Goal: Book appointment/travel/reservation

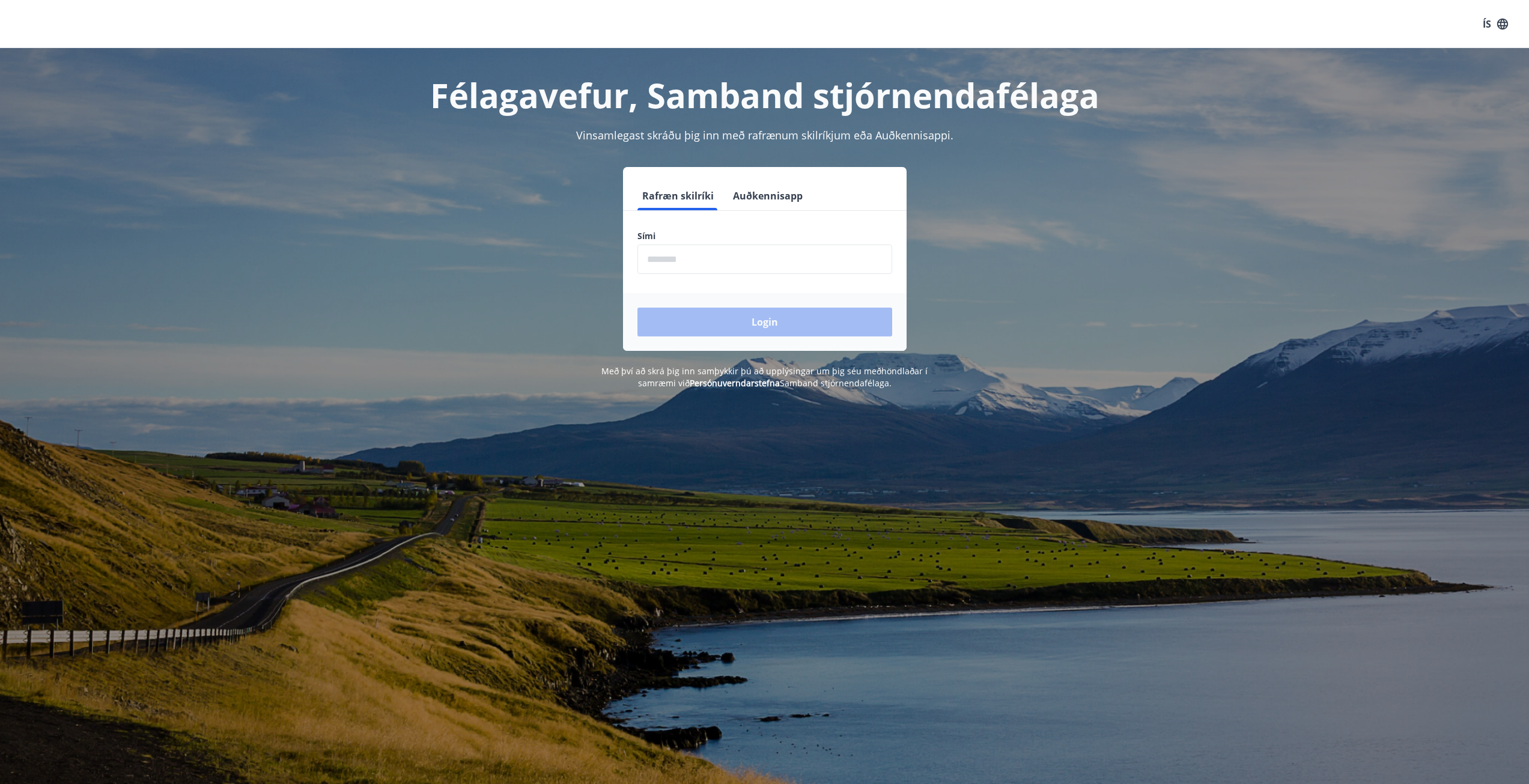
click at [754, 268] on input "phone" at bounding box center [764, 259] width 255 height 29
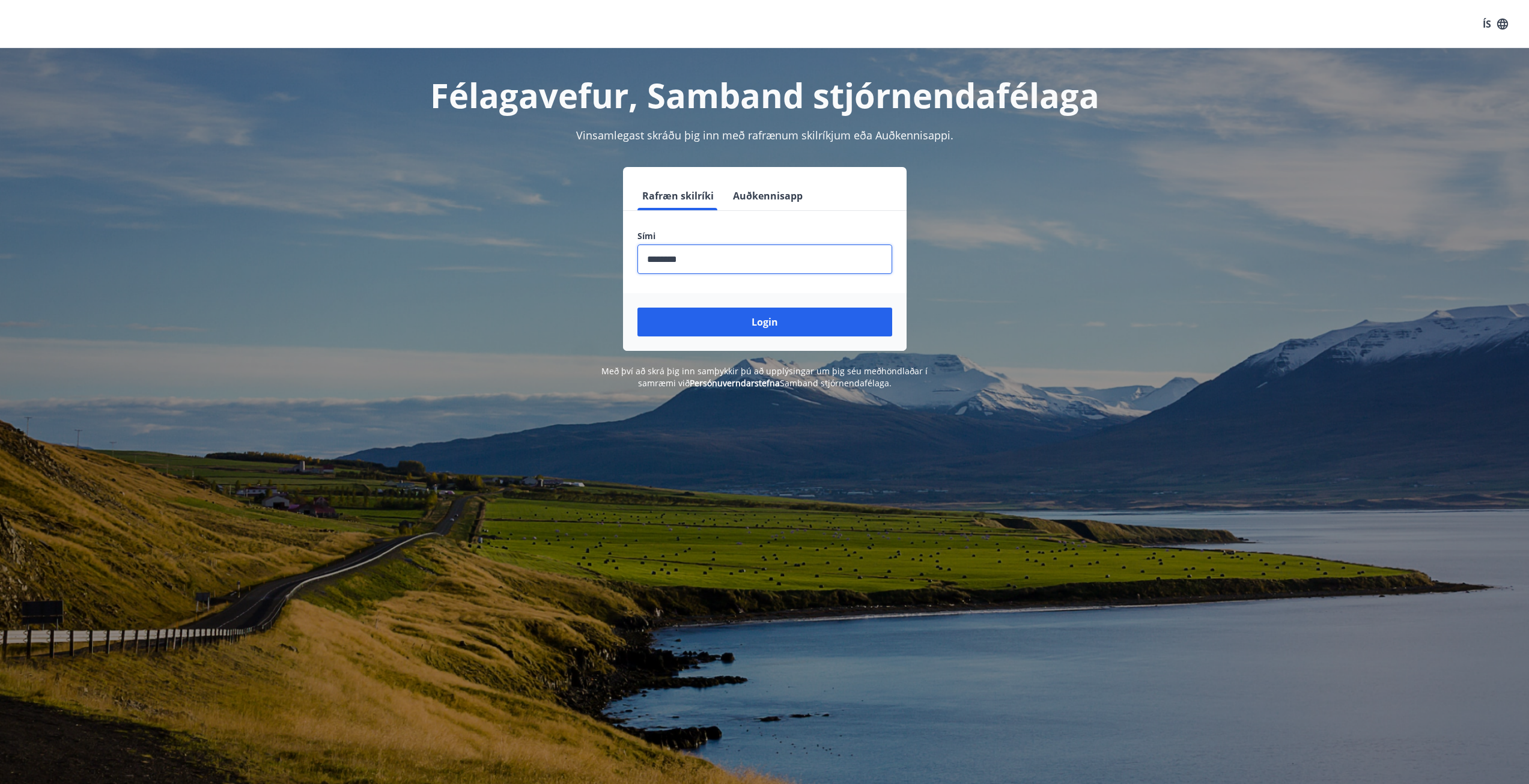
type input "********"
click at [637, 307] on button "Login" at bounding box center [764, 322] width 255 height 29
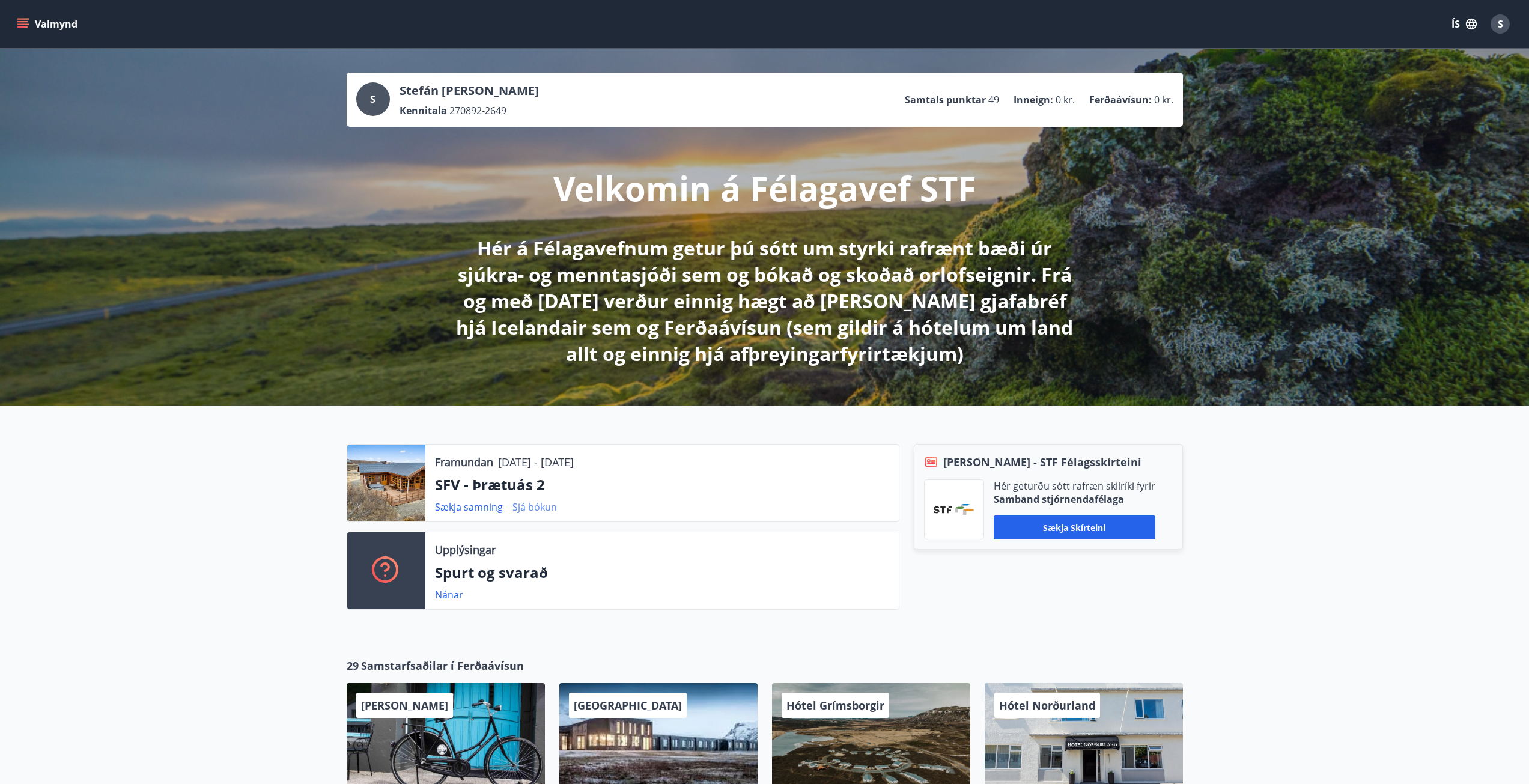
click at [526, 508] on link "Sjá bókun" at bounding box center [534, 507] width 44 height 13
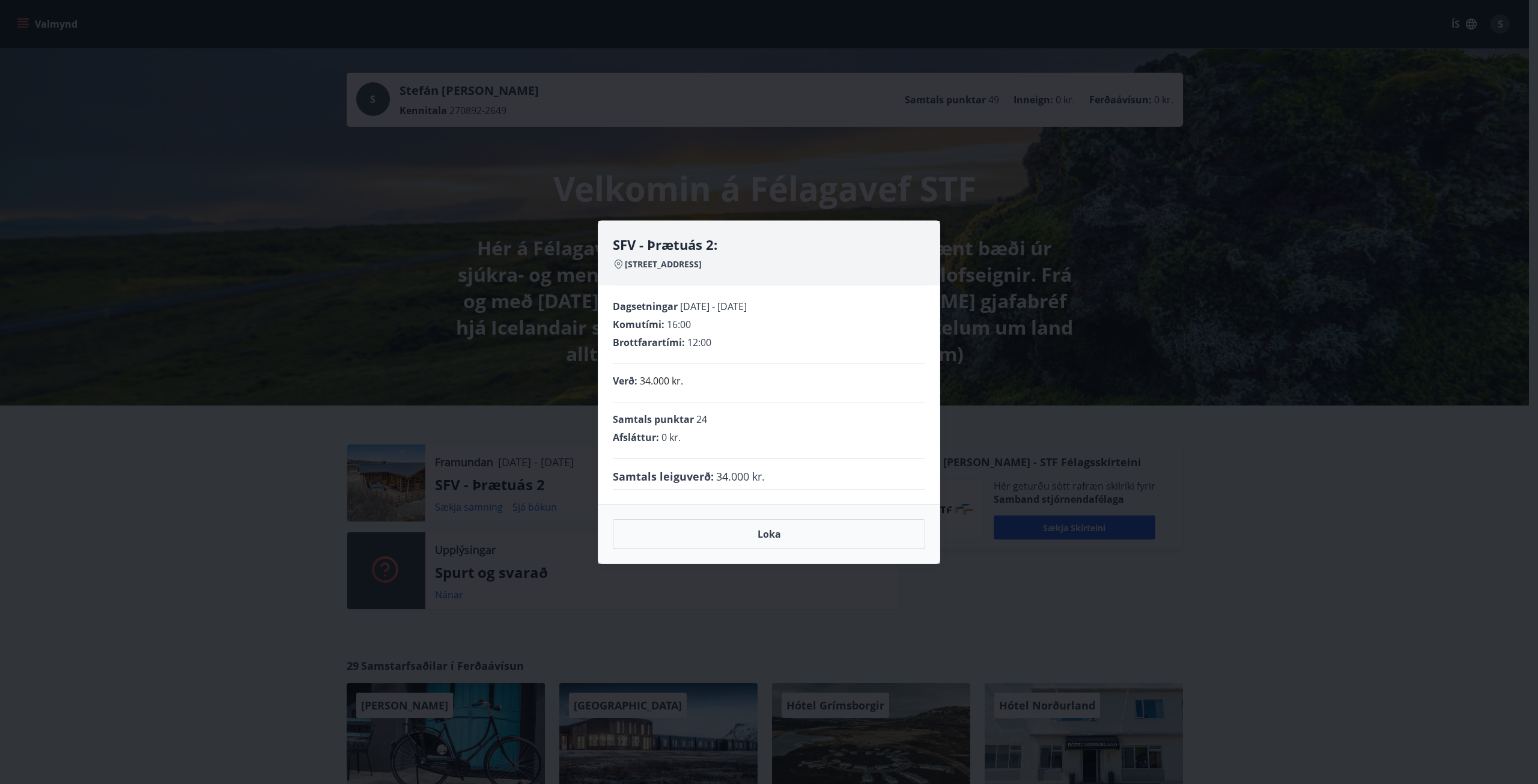
click at [282, 426] on div "SFV - Þrætuás 2: Þrætuás 2, 311 Borgarnesi Dagsetningar 20.08.2025 - 27.08.2025…" at bounding box center [769, 392] width 1538 height 784
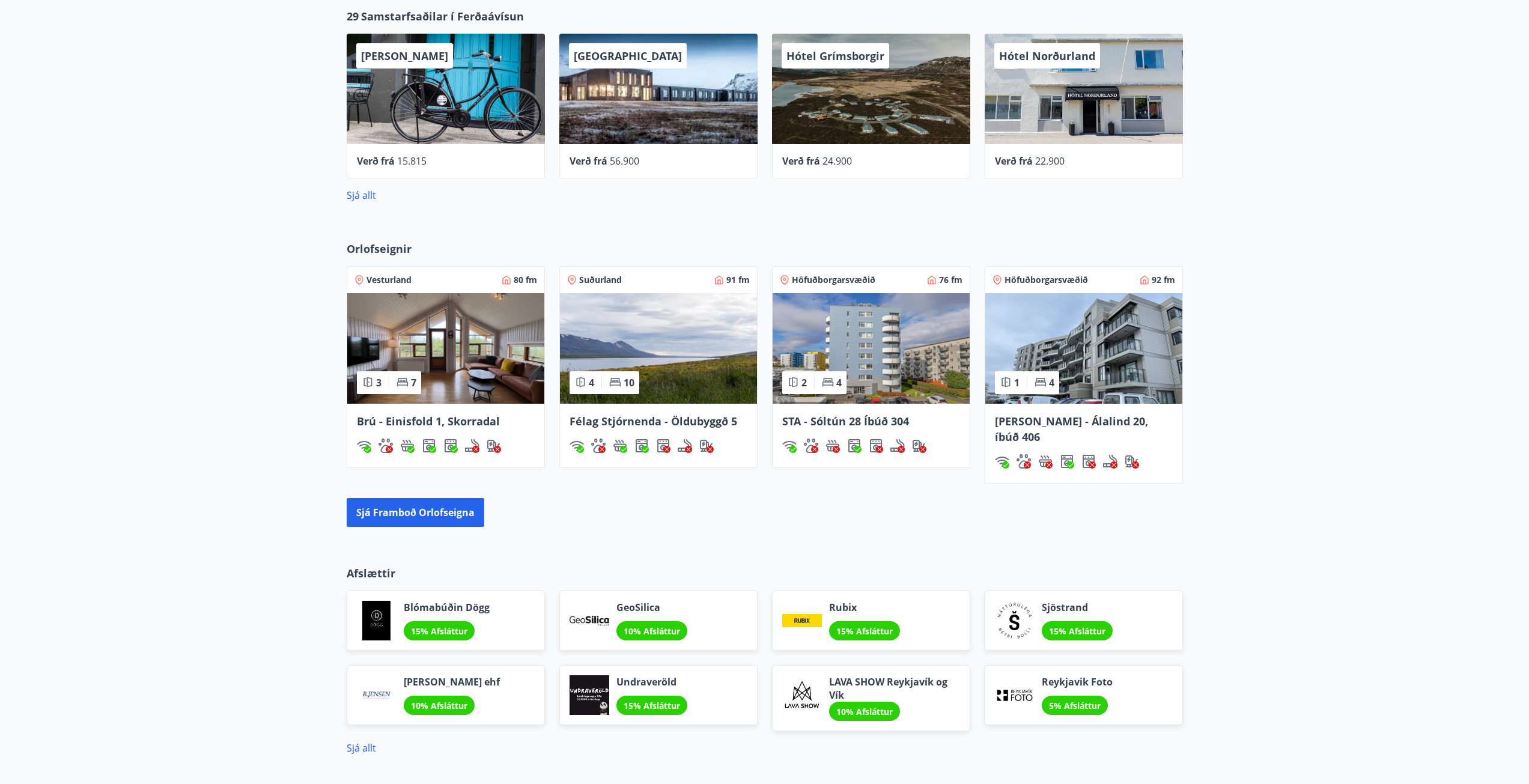
scroll to position [694, 0]
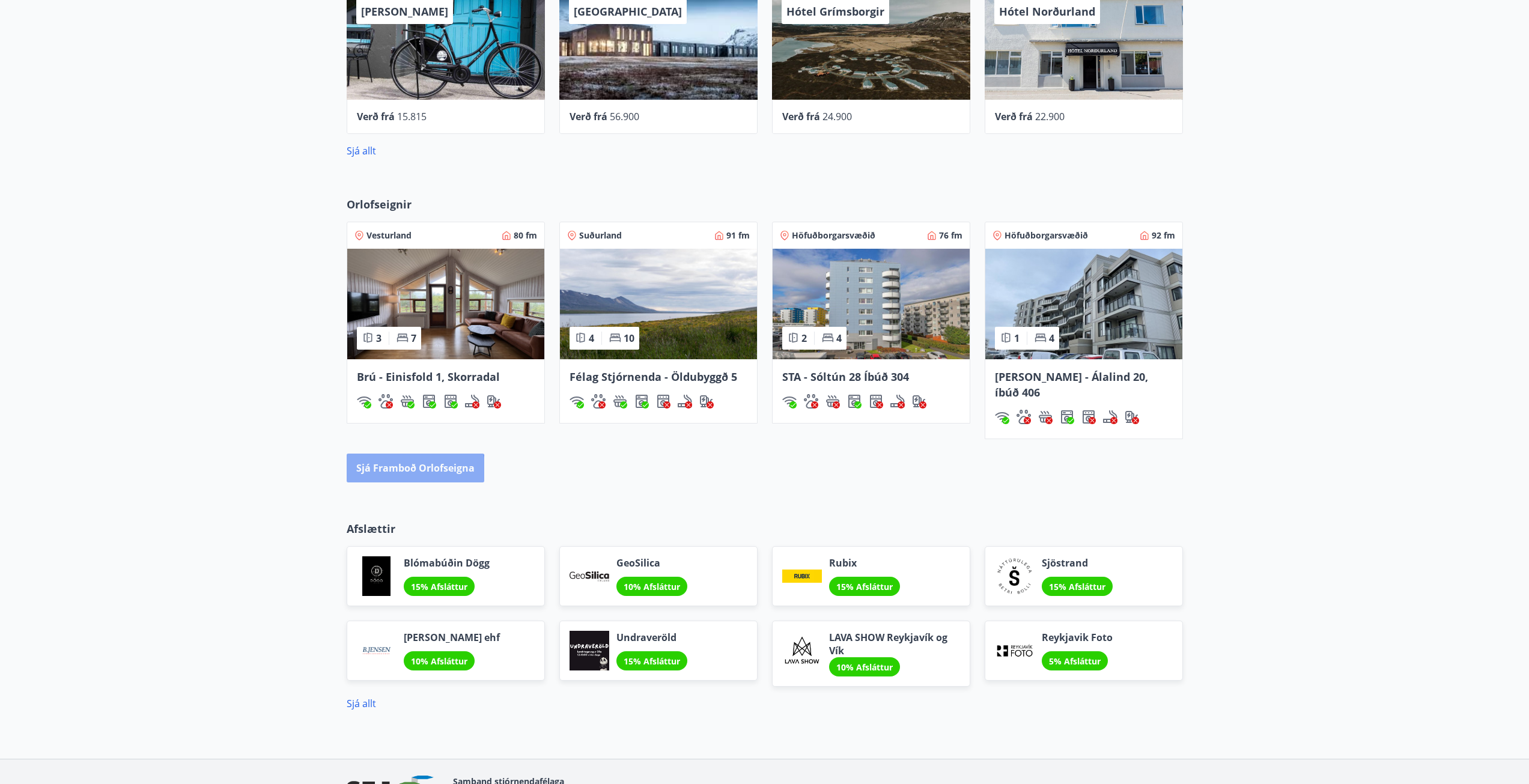
click at [394, 460] on button "Sjá framboð orlofseigna" at bounding box center [415, 468] width 138 height 29
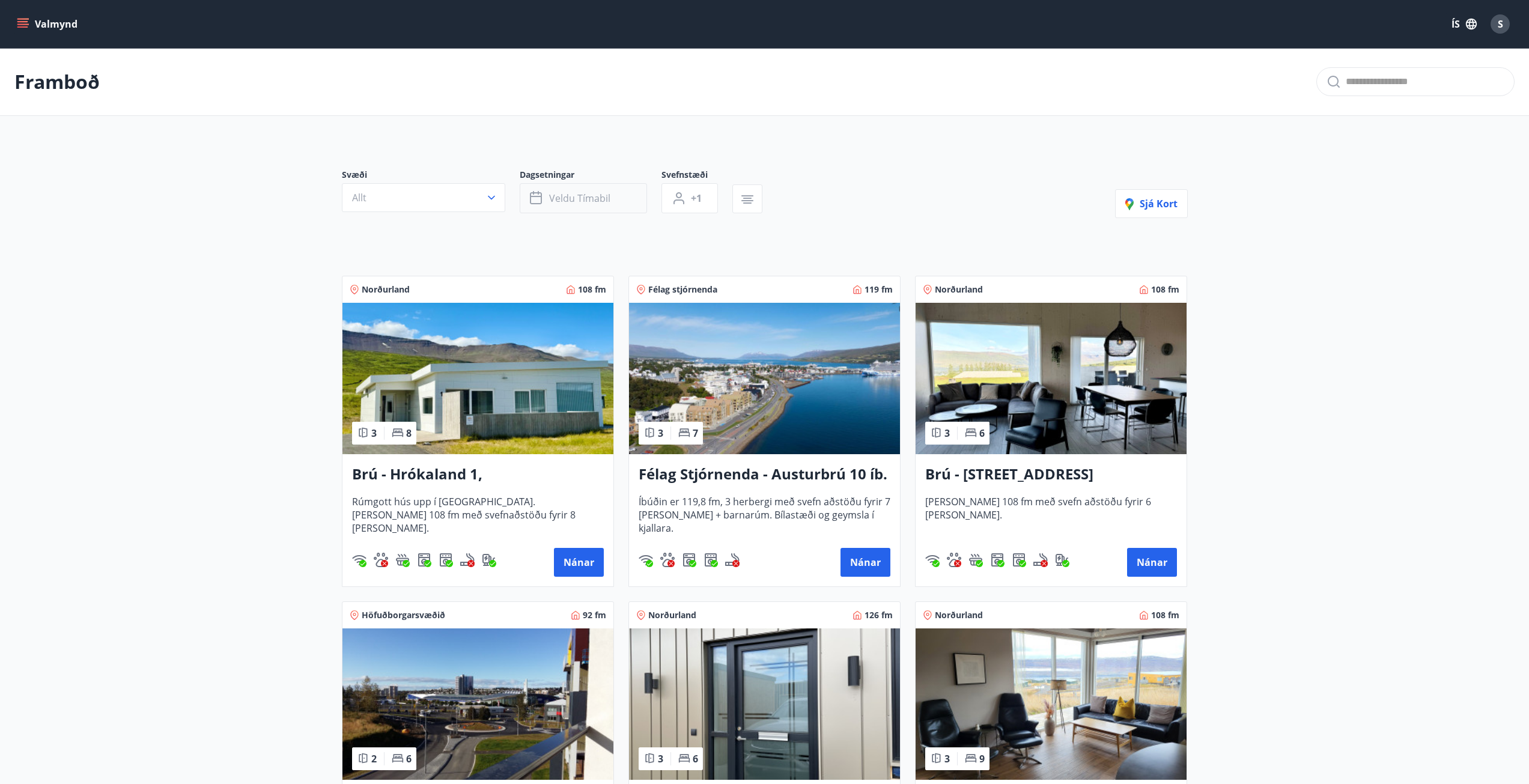
click at [602, 197] on span "Veldu tímabil" at bounding box center [579, 198] width 62 height 13
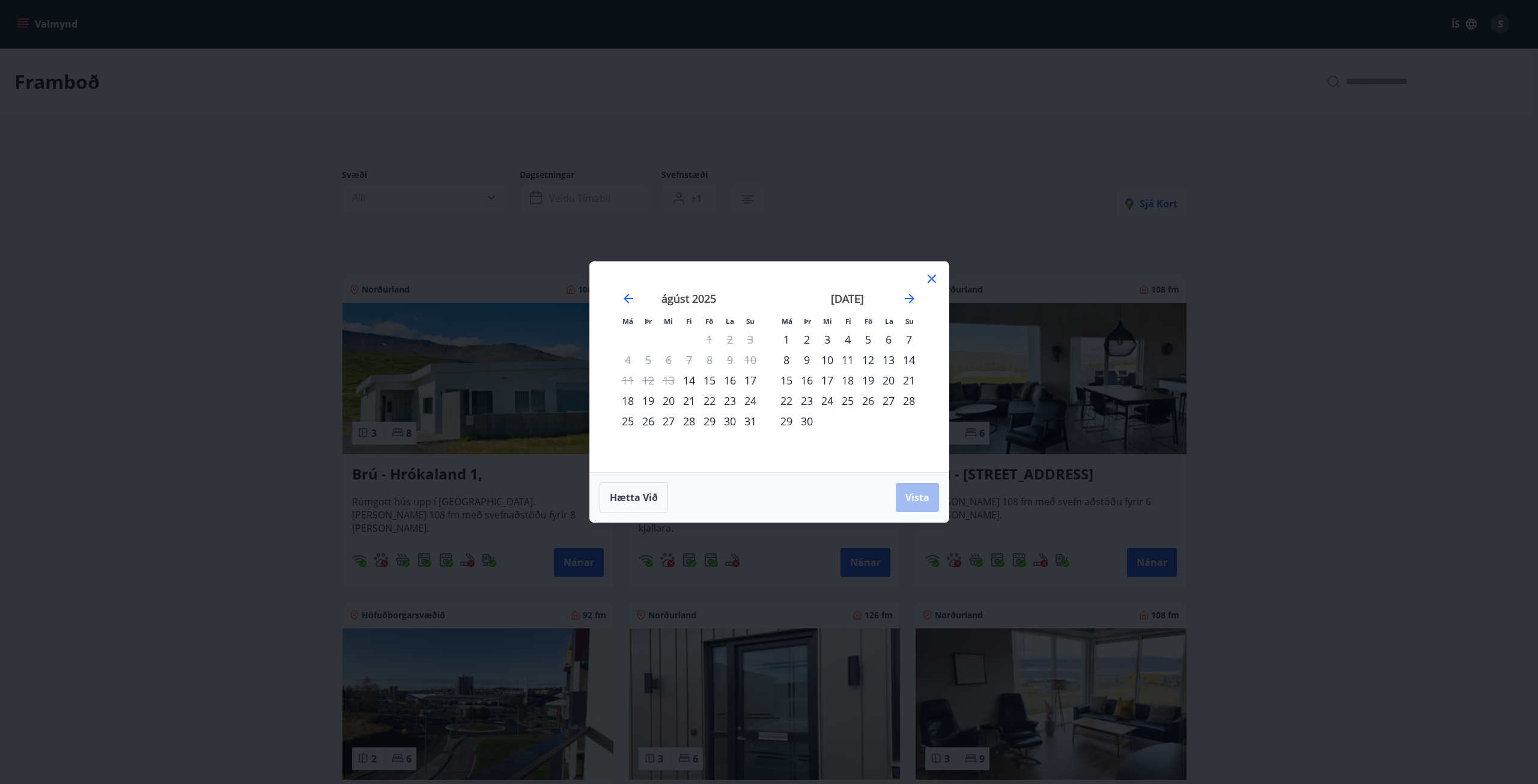
click at [713, 398] on div "22" at bounding box center [709, 401] width 21 height 21
click at [754, 402] on div "24" at bounding box center [750, 401] width 21 height 21
click at [925, 506] on button "Vista" at bounding box center [917, 497] width 43 height 29
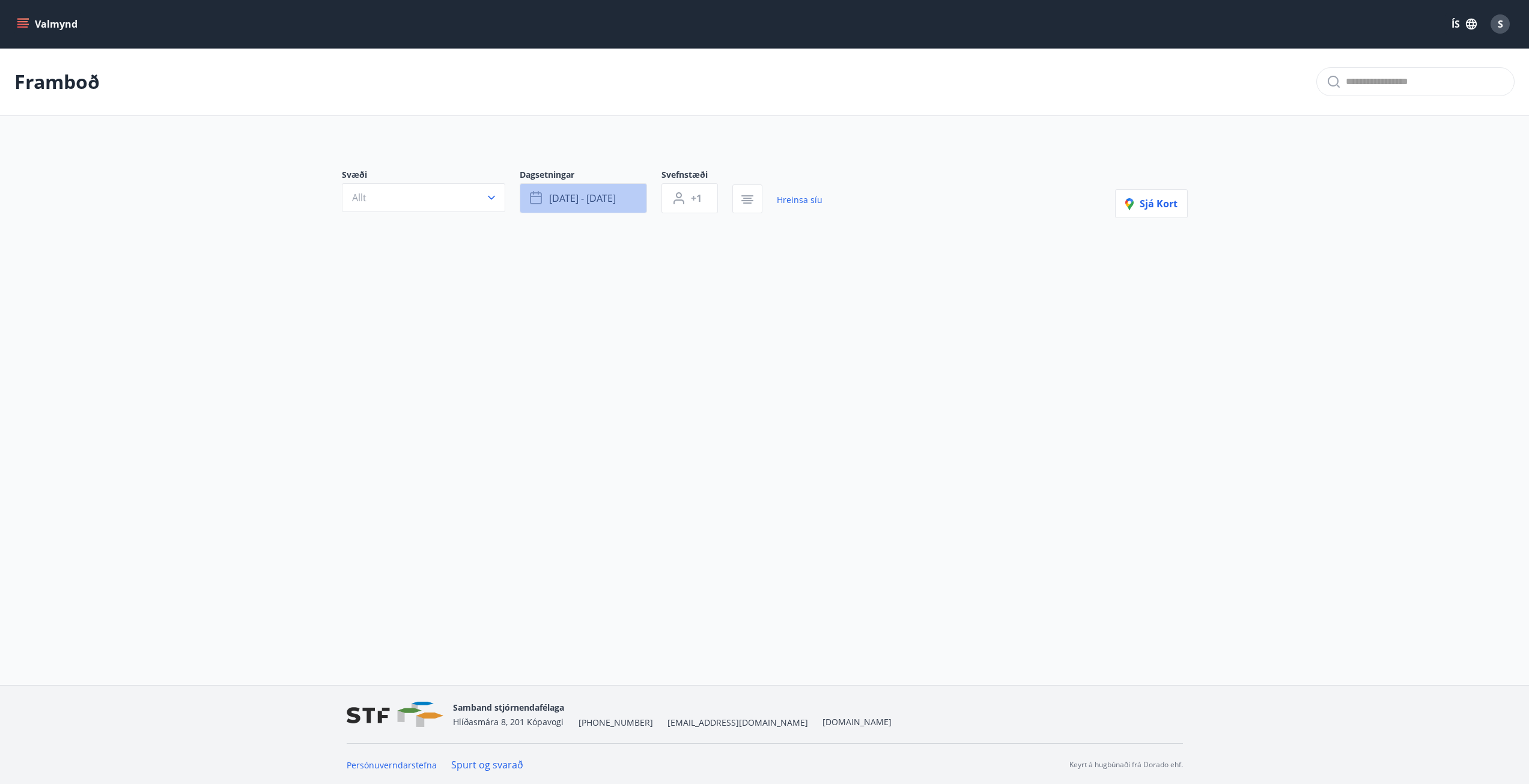
click at [589, 191] on button "ágú 22 - ágú 24" at bounding box center [583, 198] width 127 height 30
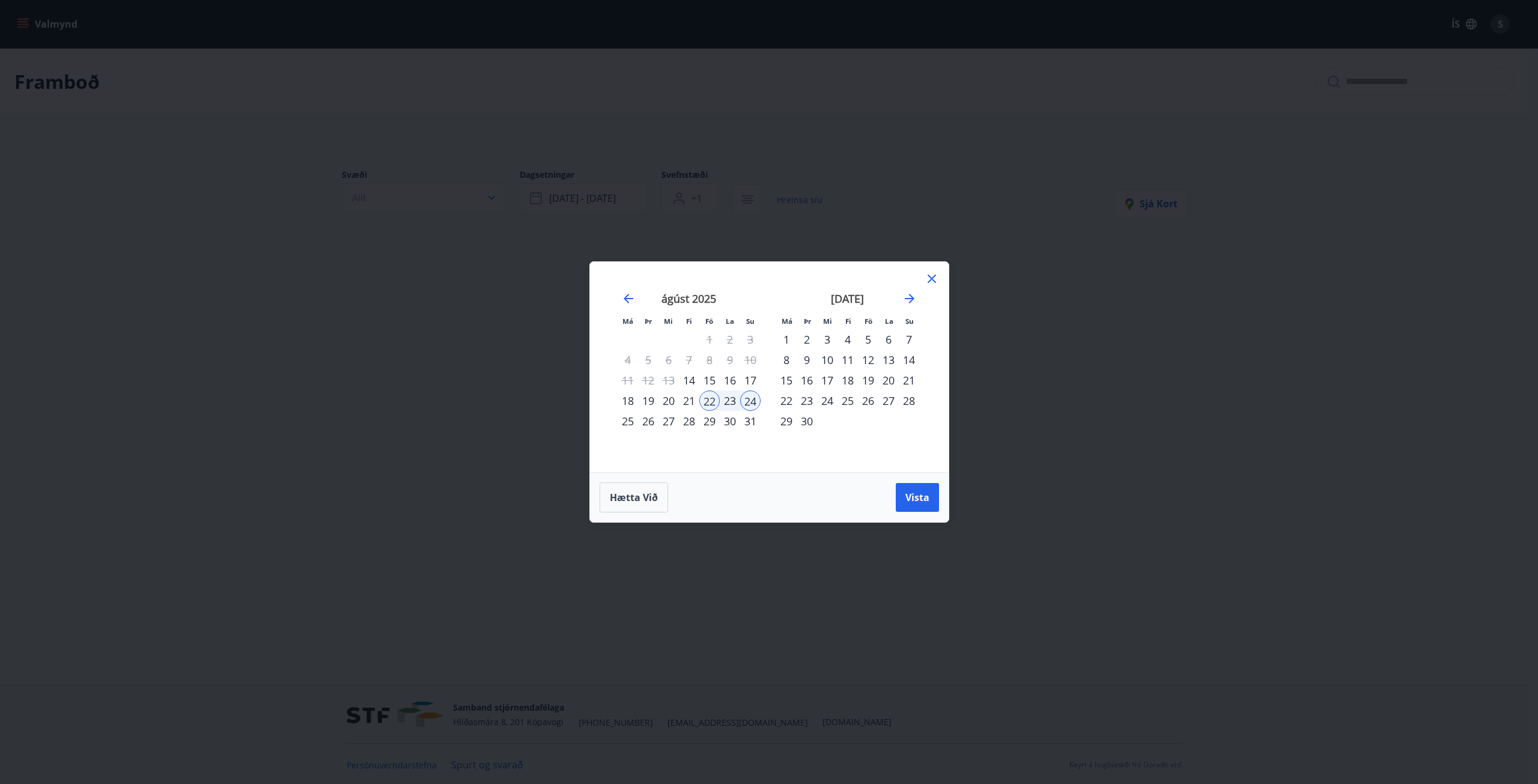
click at [931, 278] on icon at bounding box center [932, 279] width 9 height 9
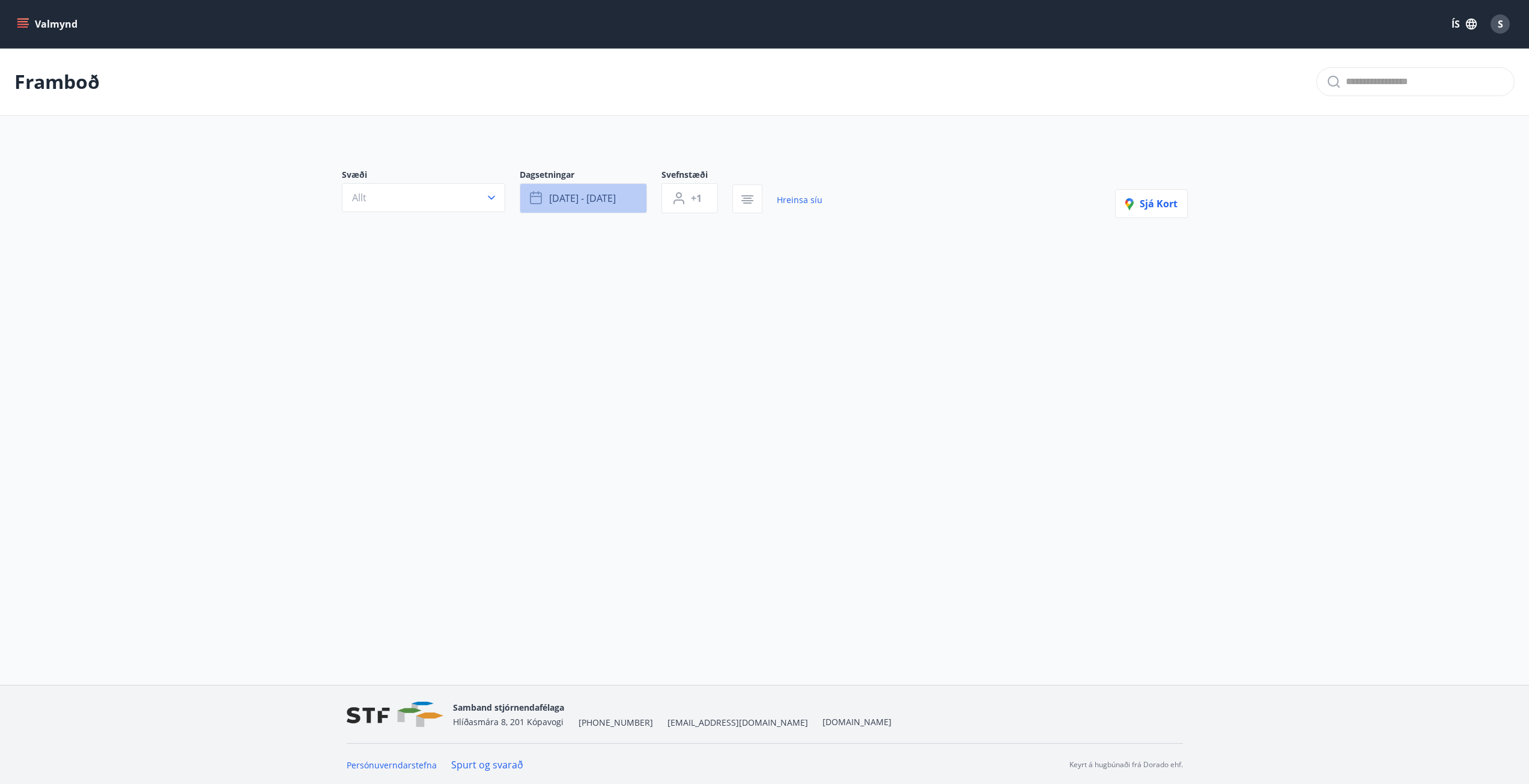
click at [605, 204] on span "ágú 22 - ágú 24" at bounding box center [582, 198] width 67 height 13
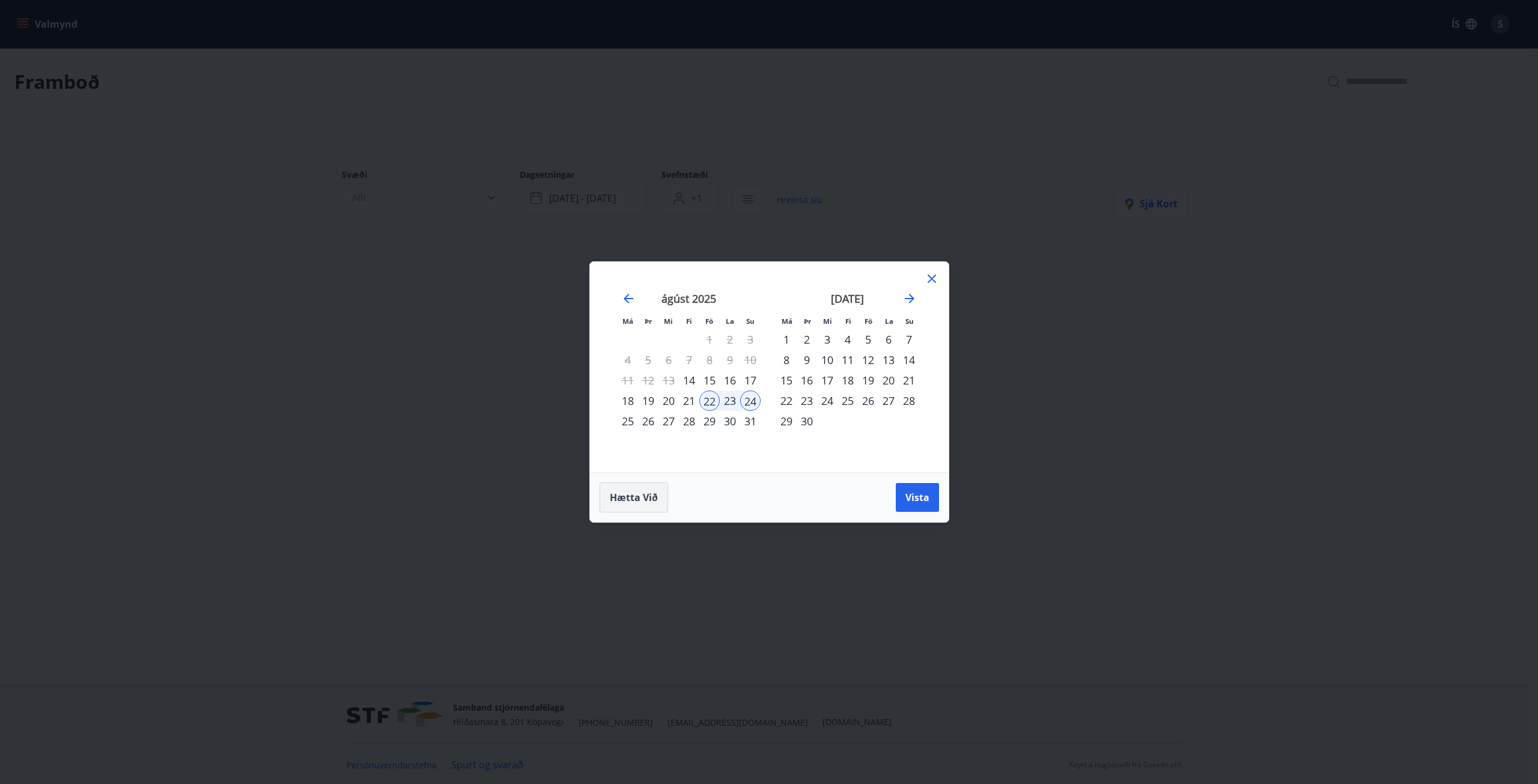
click at [618, 502] on span "Hætta við" at bounding box center [634, 497] width 48 height 13
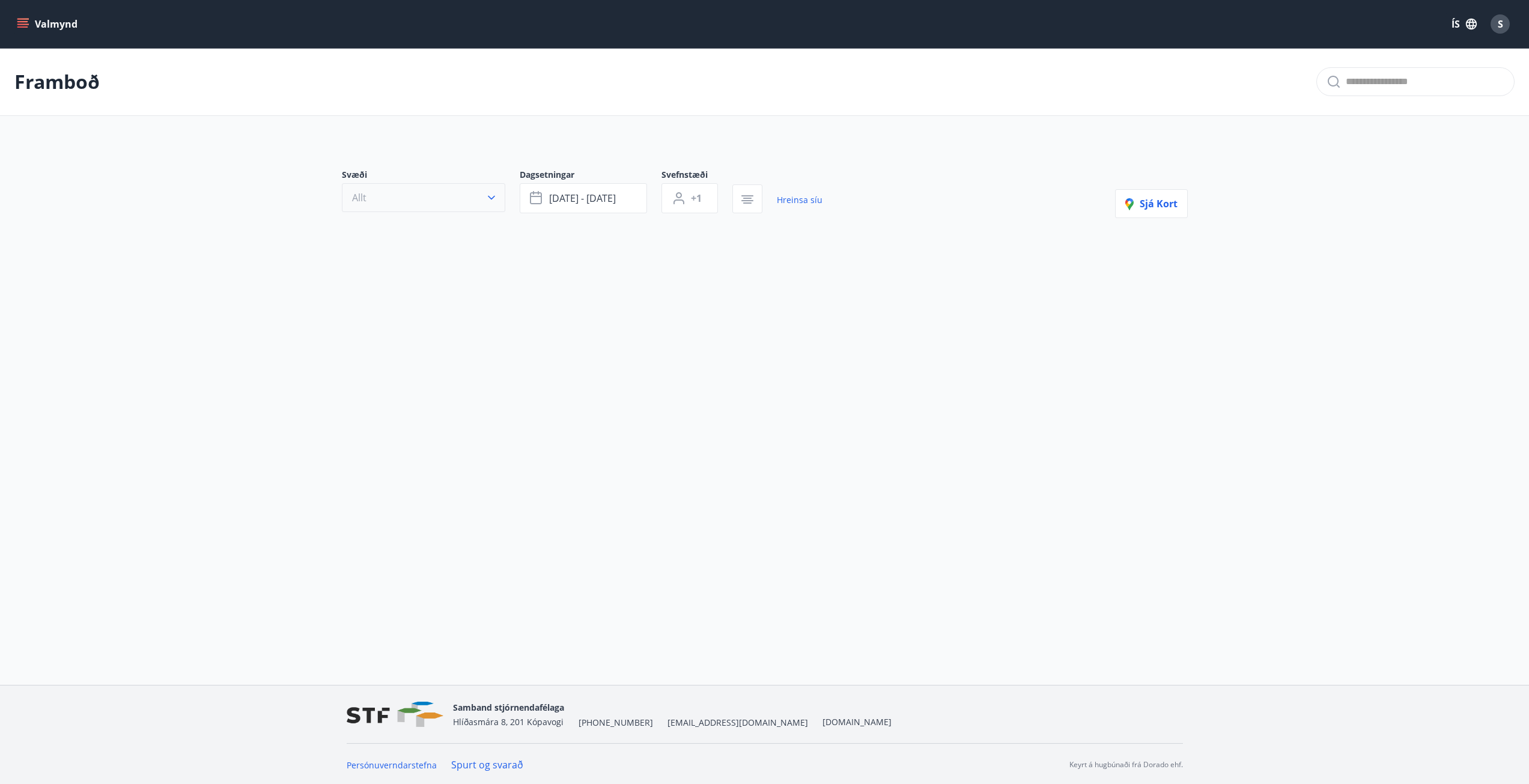
click at [379, 188] on button "Allt" at bounding box center [423, 198] width 164 height 29
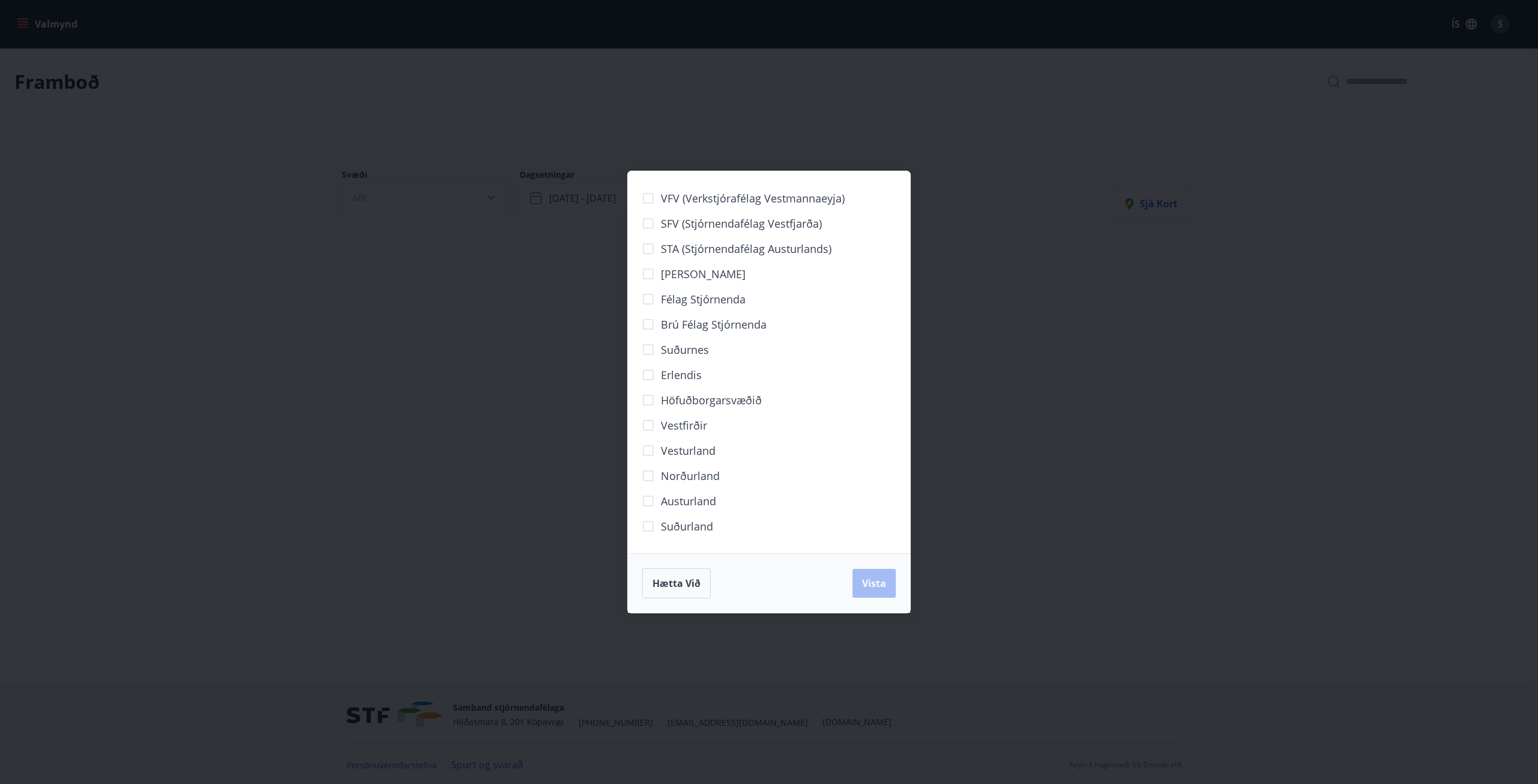
click at [366, 409] on div "VFV (Verkstjórafélag Vestmannaeyja) SFV (Stjórnendafélag Vestfjarða) STA (Stjór…" at bounding box center [769, 392] width 1538 height 784
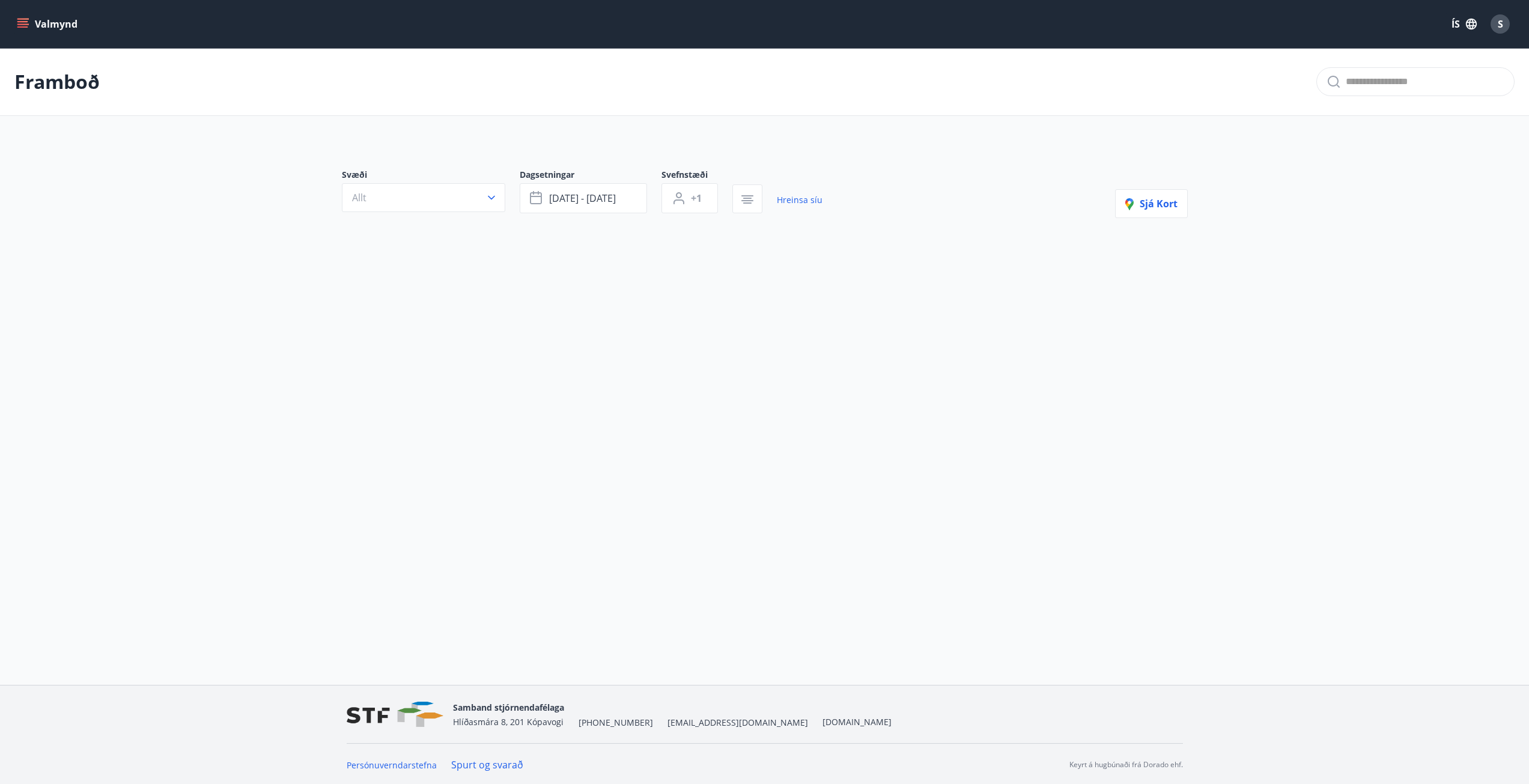
click at [66, 68] on p "Framboð" at bounding box center [57, 81] width 85 height 26
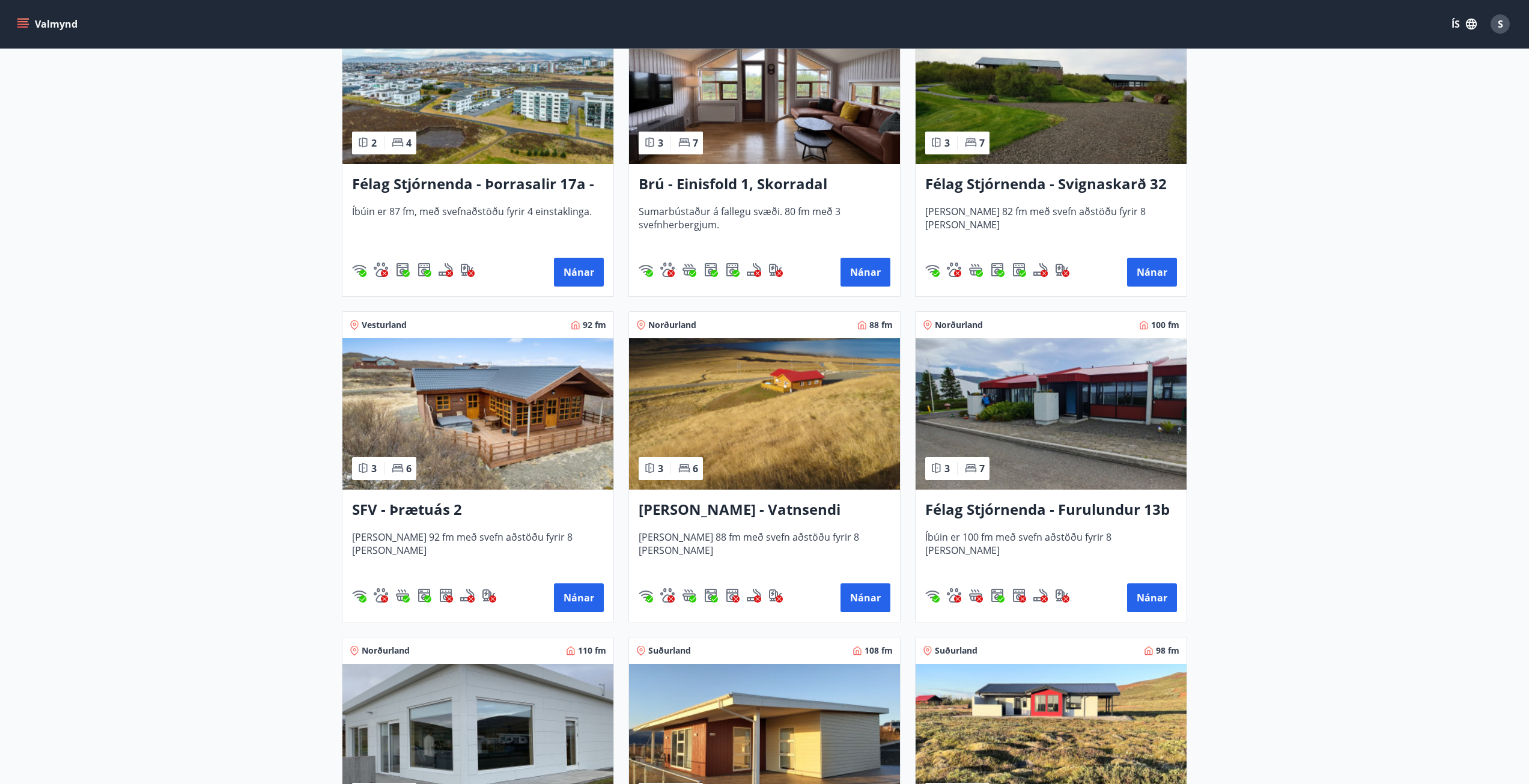
scroll to position [1922, 0]
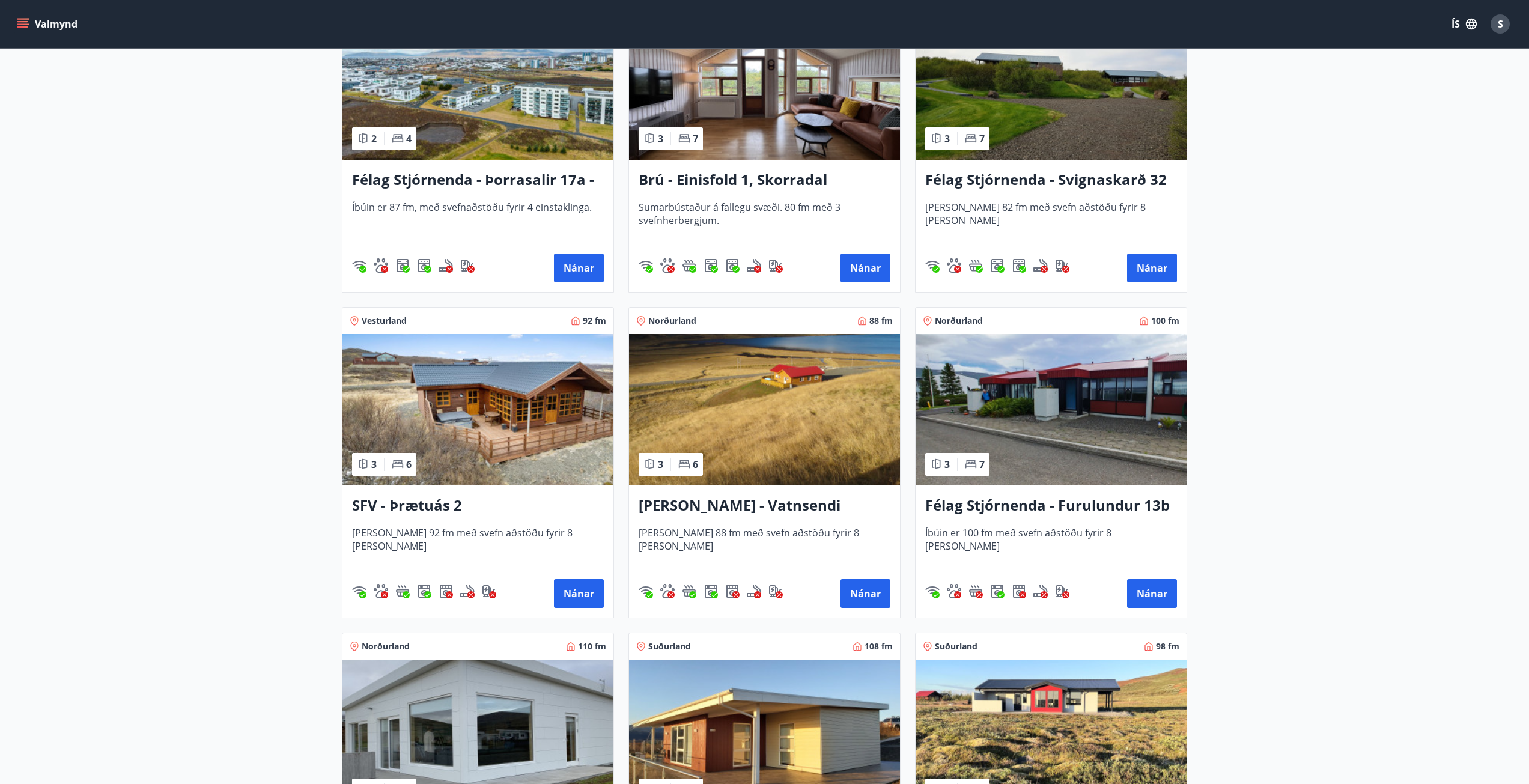
click at [531, 372] on img at bounding box center [477, 409] width 271 height 152
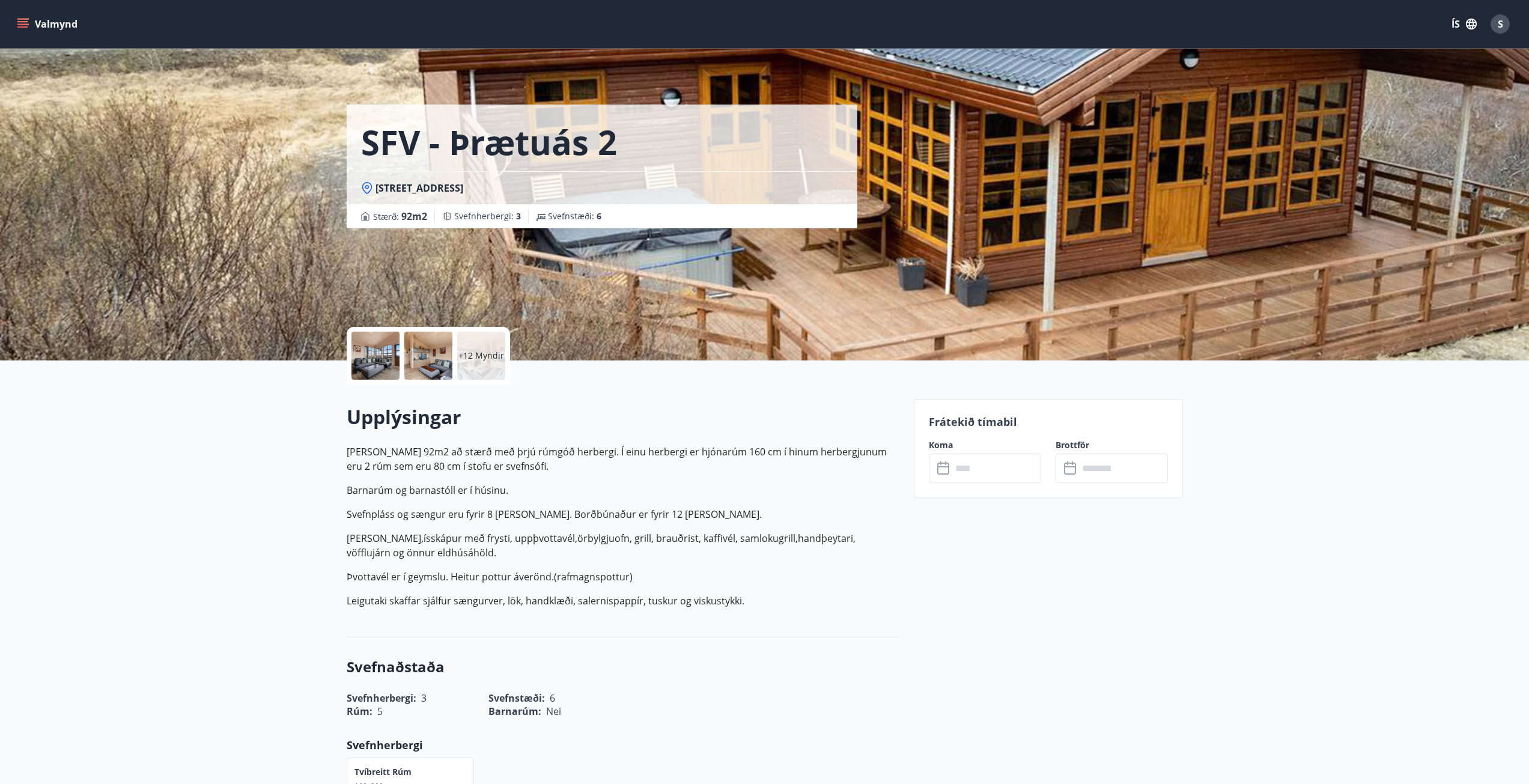
click at [1030, 464] on input "text" at bounding box center [996, 468] width 89 height 29
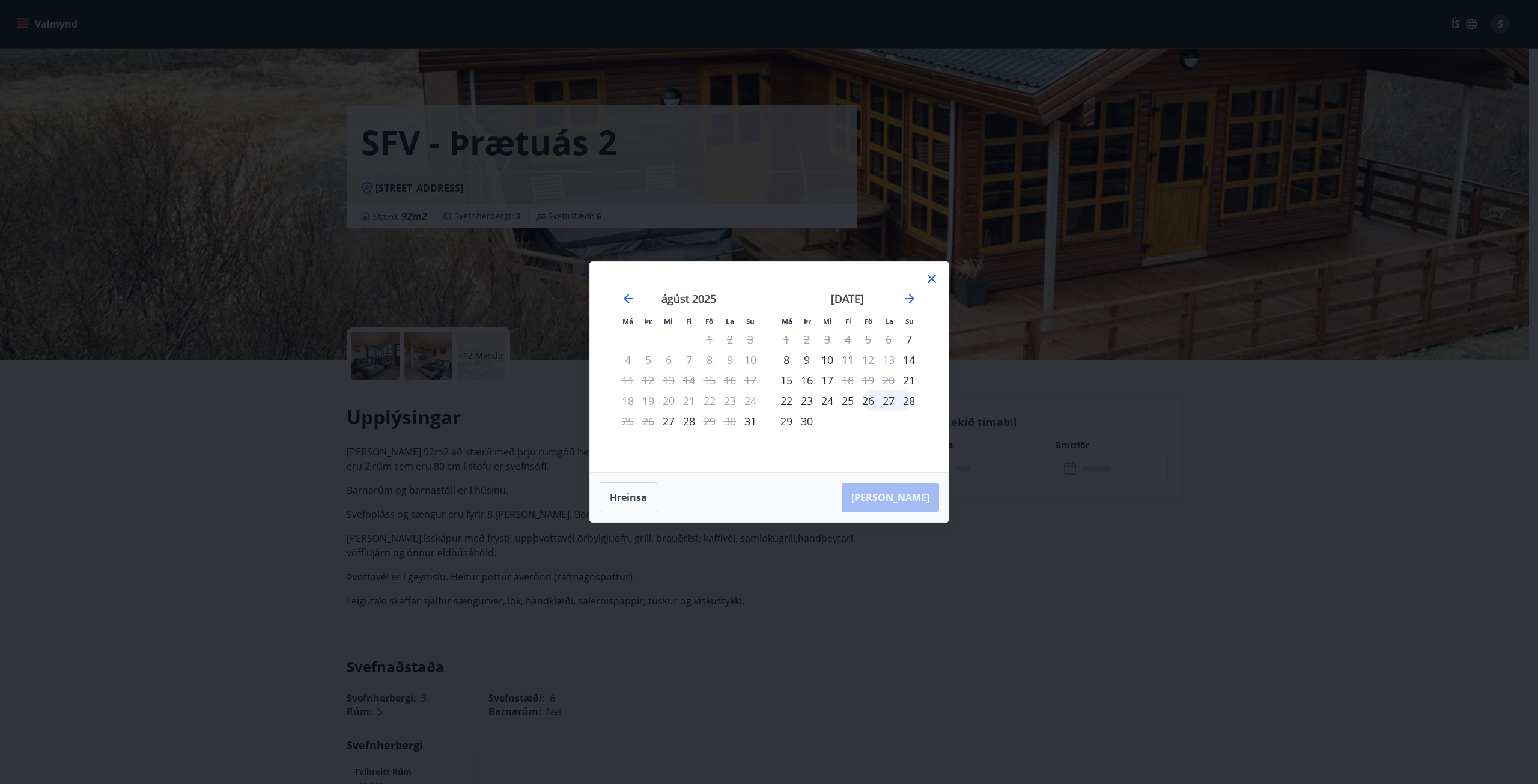
click at [319, 532] on div "Má Þr Mi Fi Fö La Su Má Þr Mi Fi Fö La Su júlí 2025 1 2 3 4 5 6 7 8 9 10 11 12 …" at bounding box center [769, 392] width 1538 height 784
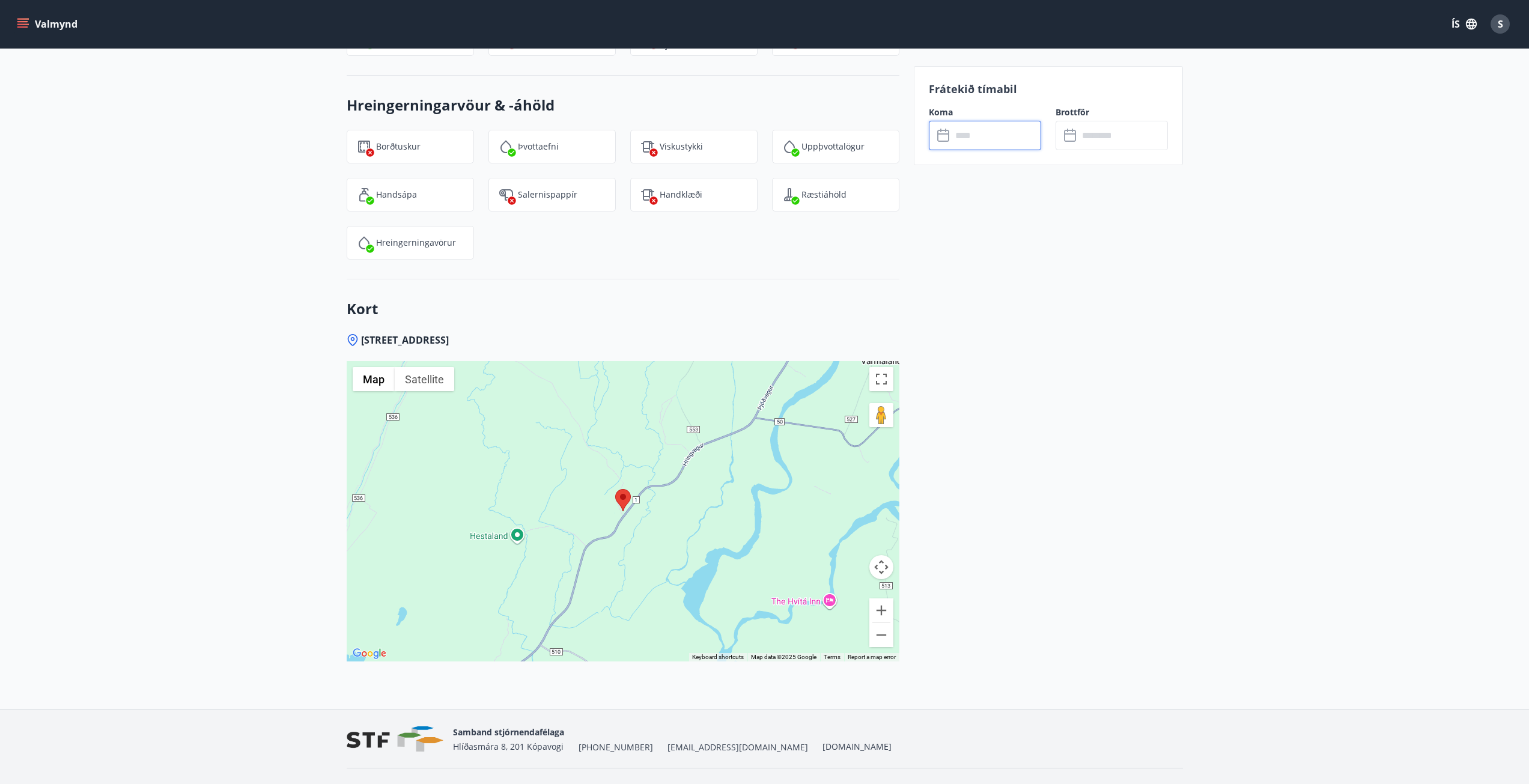
scroll to position [1449, 0]
